Goal: Task Accomplishment & Management: Use online tool/utility

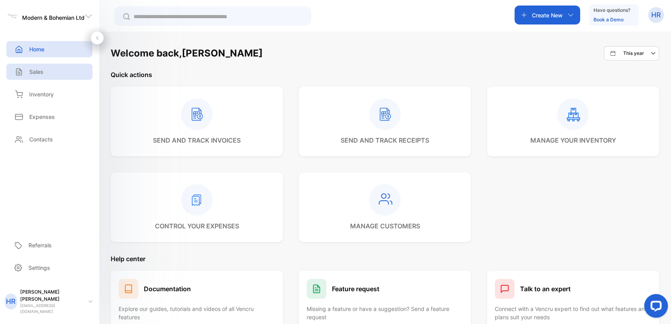
click at [40, 74] on p "Sales" at bounding box center [36, 72] width 14 height 8
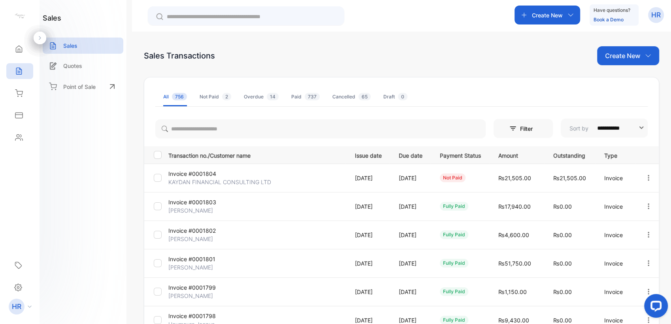
click at [203, 170] on p "Invoice #0001804" at bounding box center [197, 174] width 59 height 8
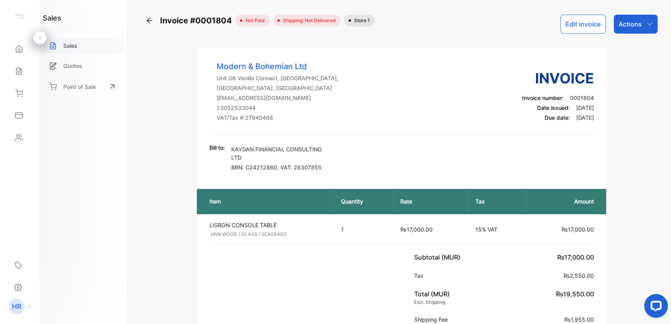
click at [85, 47] on div "Sales" at bounding box center [83, 46] width 81 height 16
